Goal: Task Accomplishment & Management: Manage account settings

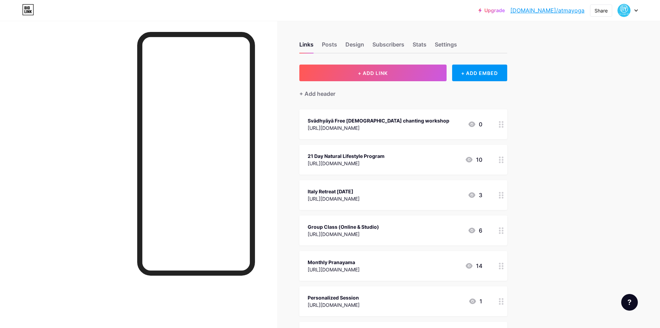
click at [501, 126] on div at bounding box center [502, 124] width 12 height 30
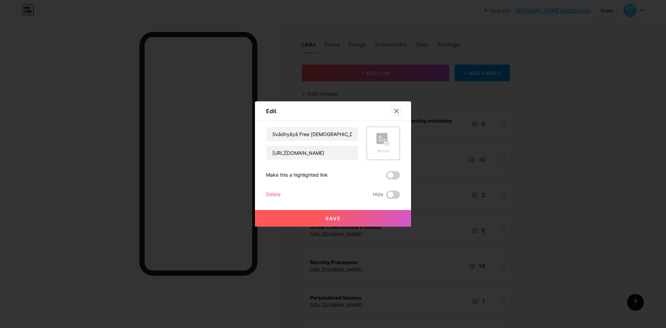
click at [397, 110] on icon at bounding box center [397, 111] width 4 height 4
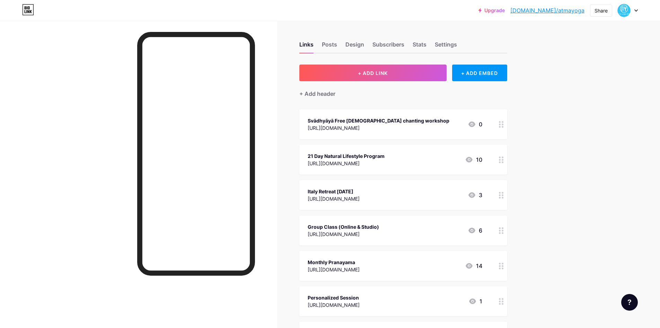
click at [504, 126] on circle at bounding box center [503, 127] width 2 height 2
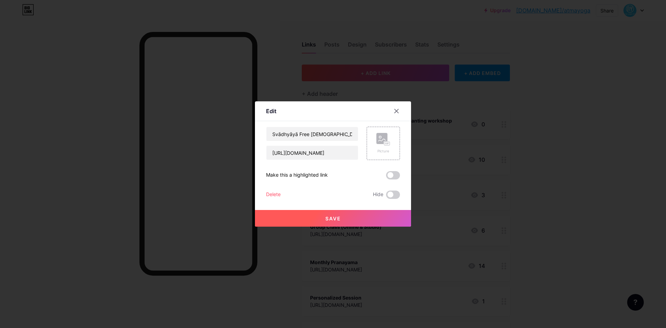
click at [274, 194] on div "Delete" at bounding box center [273, 194] width 15 height 8
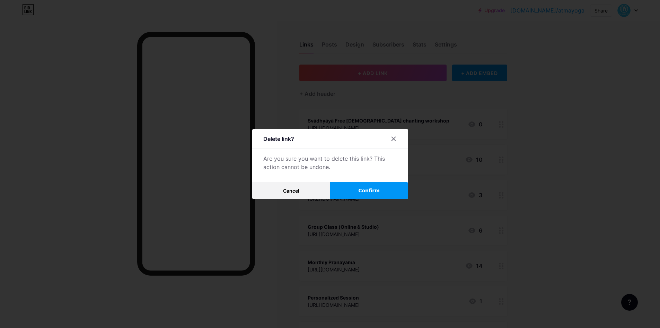
click at [371, 192] on span "Confirm" at bounding box center [368, 190] width 21 height 7
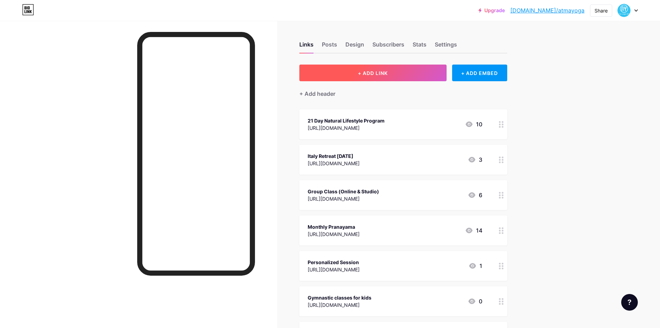
click at [362, 79] on button "+ ADD LINK" at bounding box center [373, 72] width 147 height 17
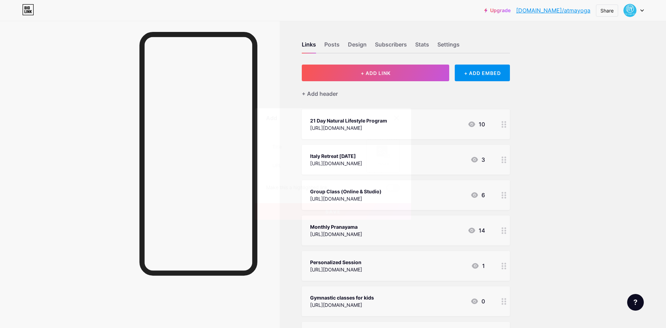
click at [398, 116] on icon at bounding box center [397, 118] width 4 height 4
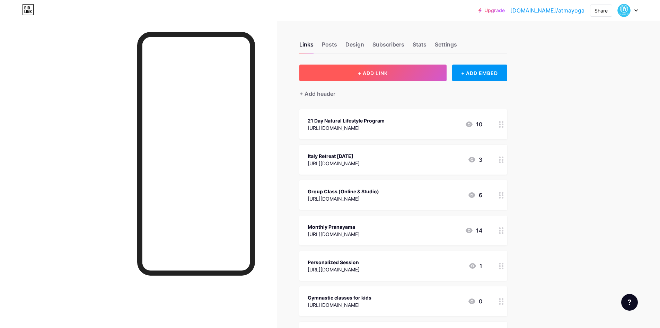
click at [396, 72] on button "+ ADD LINK" at bounding box center [373, 72] width 147 height 17
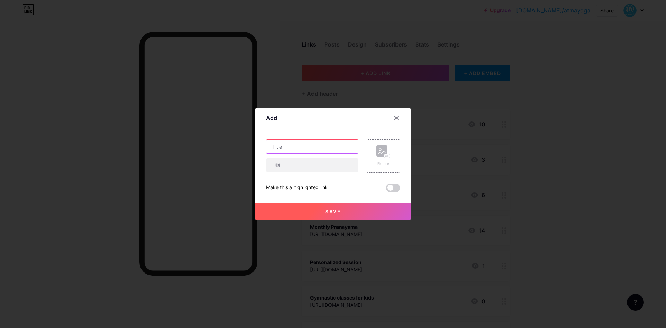
click at [288, 147] on input "text" at bounding box center [312, 146] width 92 height 14
paste input "Kalaripayatt Workshop"
type input "Kalaripayatt Workshop"
click at [320, 172] on div at bounding box center [312, 165] width 92 height 15
click at [319, 170] on input "text" at bounding box center [312, 165] width 92 height 14
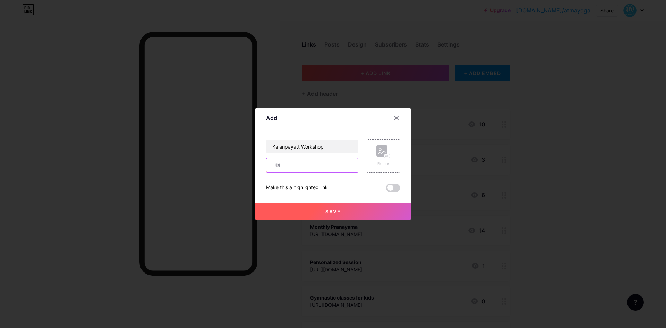
paste input "[URL][DOMAIN_NAME]"
type input "[URL][DOMAIN_NAME]"
click at [338, 213] on span "Save" at bounding box center [333, 211] width 16 height 6
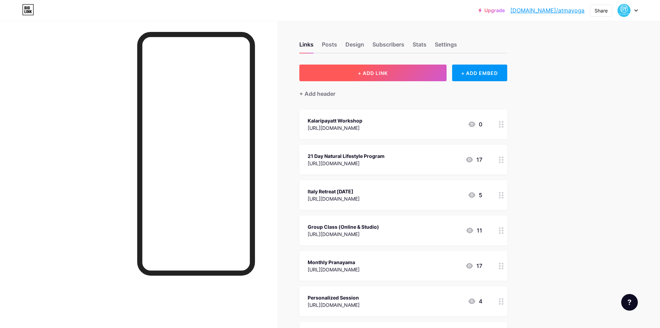
click at [374, 75] on span "+ ADD LINK" at bounding box center [373, 73] width 30 height 6
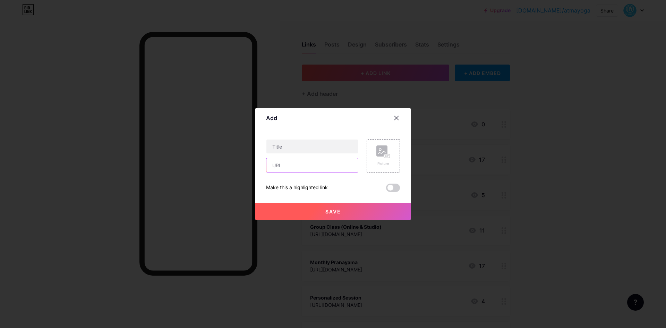
drag, startPoint x: 311, startPoint y: 159, endPoint x: 310, endPoint y: 163, distance: 4.8
click at [311, 160] on input "text" at bounding box center [312, 165] width 92 height 14
paste input "[URL][DOMAIN_NAME]"
type input "[URL][DOMAIN_NAME]"
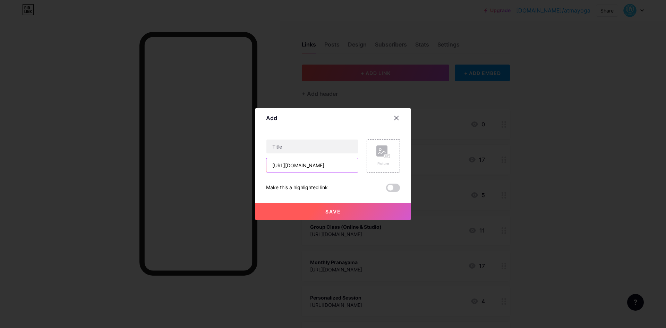
scroll to position [0, 0]
click at [297, 168] on input "[URL][DOMAIN_NAME]" at bounding box center [312, 165] width 92 height 14
click at [295, 147] on input "text" at bounding box center [312, 146] width 92 height 14
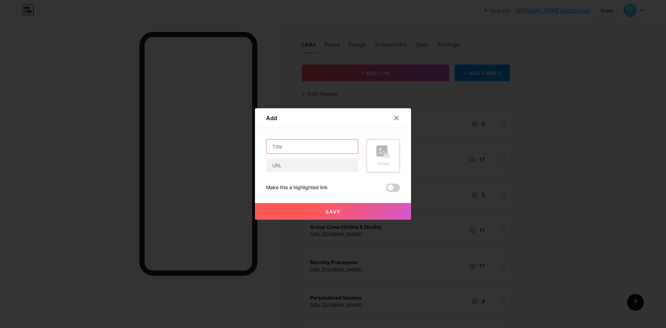
paste input "[DEMOGRAPHIC_DATA] Chanting Workshop"
type input "[DEMOGRAPHIC_DATA] Chanting Workshop"
click at [285, 163] on input "text" at bounding box center [312, 165] width 92 height 14
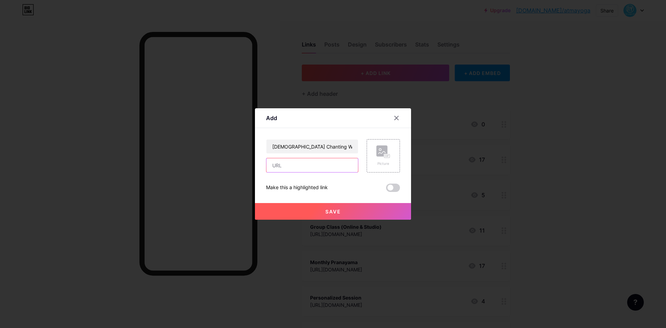
paste input "[URL][DOMAIN_NAME]"
type input "[URL][DOMAIN_NAME]"
click at [329, 195] on div "Save" at bounding box center [333, 206] width 156 height 28
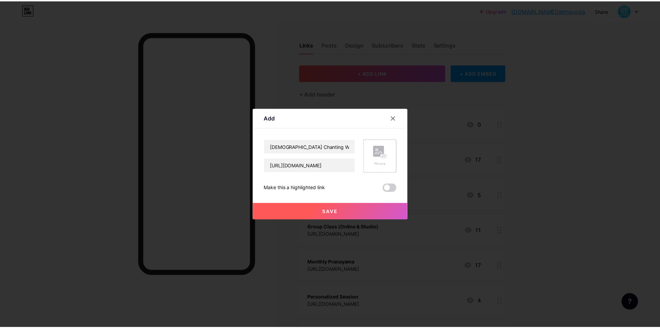
scroll to position [0, 0]
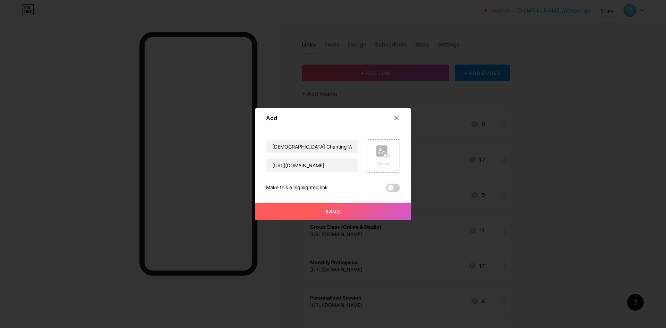
click at [337, 208] on button "Save" at bounding box center [333, 211] width 156 height 17
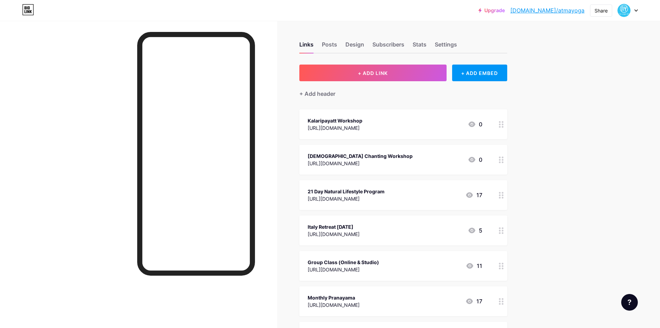
drag, startPoint x: 356, startPoint y: 157, endPoint x: 347, endPoint y: 126, distance: 32.8
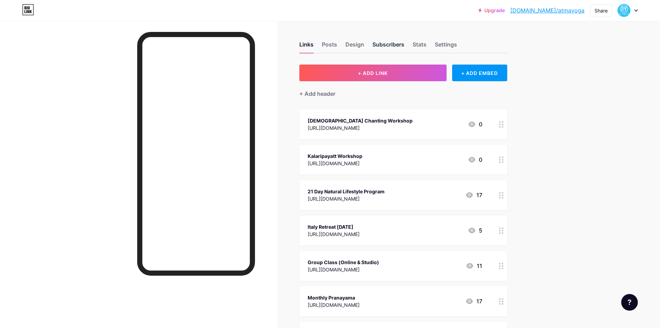
click at [396, 43] on div "Subscribers" at bounding box center [389, 46] width 32 height 12
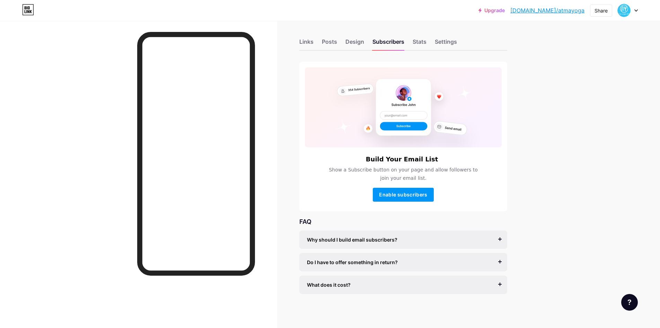
scroll to position [3, 0]
click at [310, 39] on div "Links" at bounding box center [307, 43] width 14 height 12
